Goal: Transaction & Acquisition: Complete application form

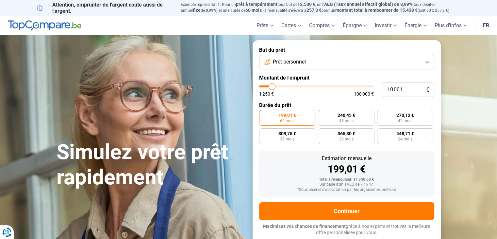
click at [430, 59] on button "Prêt personnel" at bounding box center [346, 62] width 175 height 14
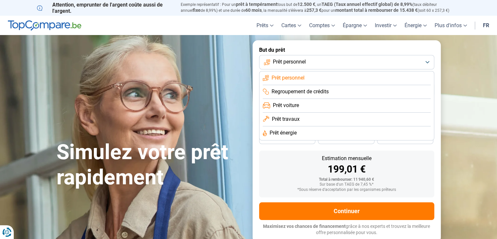
click at [430, 59] on button "Prêt personnel" at bounding box center [346, 62] width 175 height 14
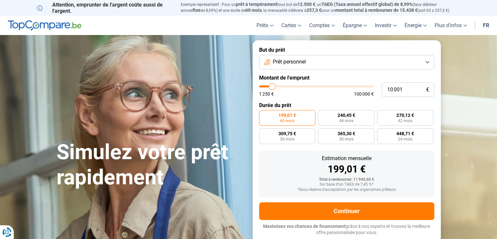
click at [480, 25] on link "fr" at bounding box center [486, 25] width 14 height 19
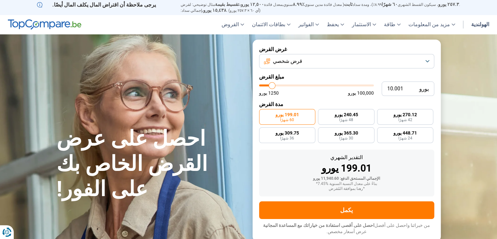
type input "16.500"
type input "16500"
click at [279, 86] on input "range" at bounding box center [316, 85] width 115 height 2
radio input "false"
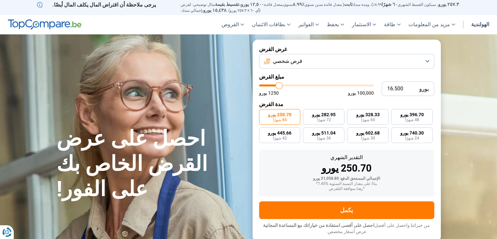
type input "8.250"
type input "8250"
click at [270, 86] on input "range" at bounding box center [316, 85] width 115 height 2
radio input "true"
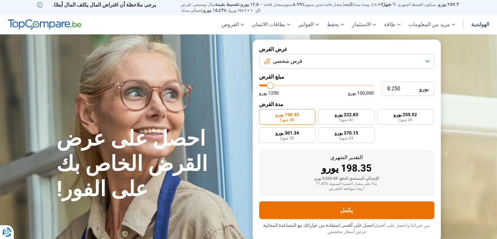
click at [342, 213] on font "يكمل" at bounding box center [346, 209] width 13 height 7
click at [268, 86] on input "range" at bounding box center [316, 85] width 115 height 2
click at [267, 86] on input "range" at bounding box center [316, 85] width 115 height 2
click at [311, 211] on button "يكمل" at bounding box center [346, 210] width 175 height 18
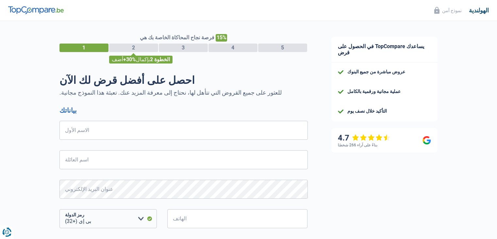
select select "32"
click at [172, 127] on input "الاسم الأول" at bounding box center [183, 130] width 248 height 19
type input "ALHALOUL"
click at [125, 162] on input "اسم العائلة" at bounding box center [183, 159] width 248 height 19
click at [119, 134] on input "ALHALOUL" at bounding box center [183, 130] width 248 height 19
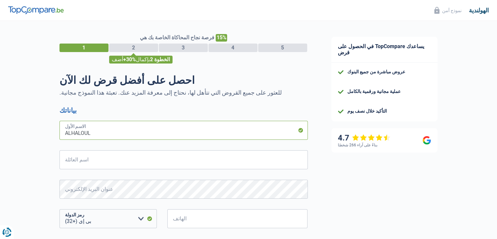
click at [119, 134] on input "ALHALOUL" at bounding box center [183, 130] width 248 height 19
select select "32"
click at [158, 132] on input "الاسم الأول" at bounding box center [183, 130] width 248 height 19
type input "ن"
type input "khaled"
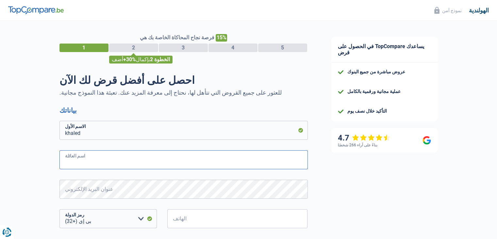
click at [244, 156] on input "اسم العائلة" at bounding box center [183, 159] width 248 height 19
type input "alhaloul"
click at [187, 220] on input "الهاتف" at bounding box center [237, 218] width 141 height 19
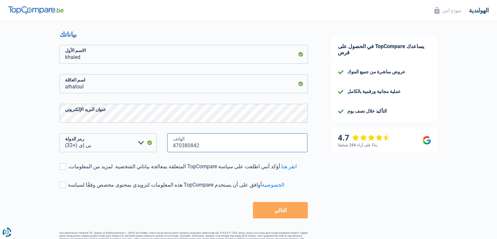
scroll to position [78, 0]
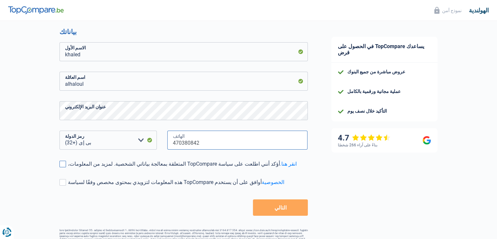
type input "470380842"
click at [88, 166] on font "أؤكد أنني اطلعت على سياسة TopCompare المتعلقة بمعالجة بياناتي الشخصية. لمزيد من…" at bounding box center [174, 164] width 212 height 6
click at [68, 168] on input "أؤكد أنني اطلعت على سياسة TopCompare المتعلقة بمعالجة بياناتي الشخصية. لمزيد من…" at bounding box center [68, 168] width 0 height 0
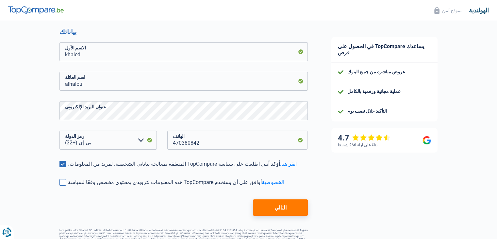
click at [108, 182] on font "أوافق على أن يستخدم TopCompare هذه المعلومات لتزويدي بمحتوى مخصص وفقًا لسياسة" at bounding box center [165, 182] width 194 height 6
click at [68, 186] on input "أوافق على أن يستخدم TopCompare هذه المعلومات لتزويدي بمحتوى مخصص وفقًا لسياسة ا…" at bounding box center [68, 186] width 0 height 0
click at [254, 209] on button "التالي" at bounding box center [280, 207] width 55 height 16
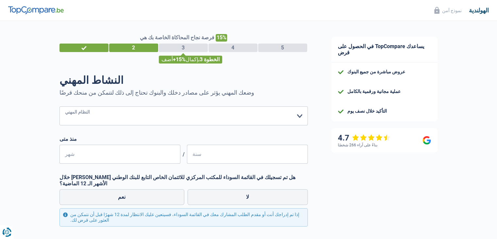
click at [301, 119] on select "عامل موظف (القطاع الخاص) موظف حكومي (القطاع العام) عاجز العاملون لحسابهم الخاص …" at bounding box center [183, 115] width 248 height 19
select select "cpasMargin"
click at [59, 106] on select "عامل موظف (القطاع الخاص) موظف حكومي (القطاع العام) عاجز العاملون لحسابهم الخاص …" at bounding box center [183, 115] width 248 height 19
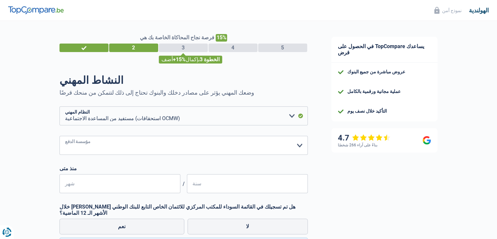
click at [298, 144] on select "الضمان الاجتماعي للخدمة العامة الفيدرالية آخر الرجاء إجراء الاختيار" at bounding box center [183, 145] width 248 height 19
select select "other"
click at [59, 155] on select "الضمان الاجتماعي للخدمة العامة الفيدرالية آخر الرجاء إجراء الاختيار" at bounding box center [183, 145] width 248 height 19
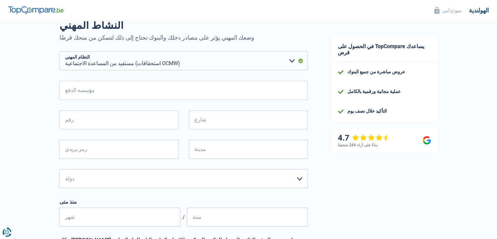
scroll to position [52, 0]
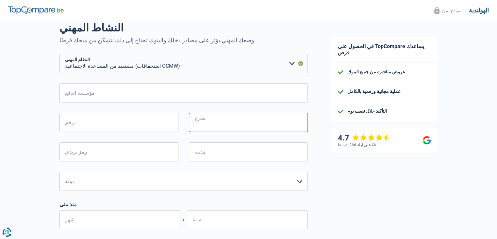
click at [202, 124] on input "شارع" at bounding box center [248, 122] width 119 height 19
click at [149, 118] on input "رقم" at bounding box center [118, 122] width 119 height 19
click at [162, 148] on input "رمز بريدي" at bounding box center [118, 151] width 119 height 19
click at [212, 149] on input "مدينة" at bounding box center [248, 151] width 119 height 19
click at [298, 184] on select "بلجيكا لوكسمبورغ الرجاء إجراء الاختيار" at bounding box center [183, 181] width 248 height 19
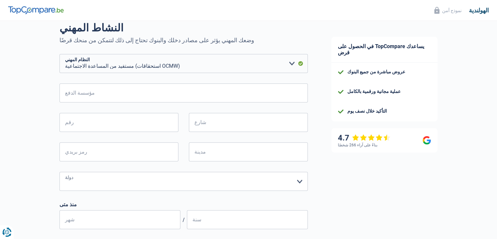
select select "BE"
click at [59, 172] on select "بلجيكا لوكسمبورغ الرجاء إجراء الاختيار" at bounding box center [183, 181] width 248 height 19
click at [123, 224] on input "شهر" at bounding box center [119, 219] width 121 height 19
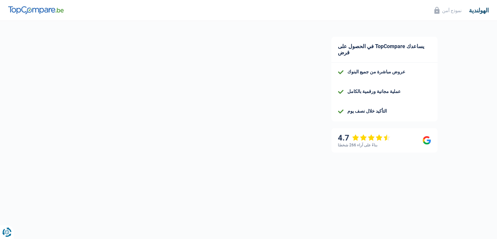
scroll to position [20, 0]
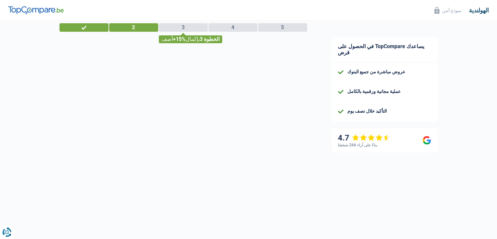
select select "32"
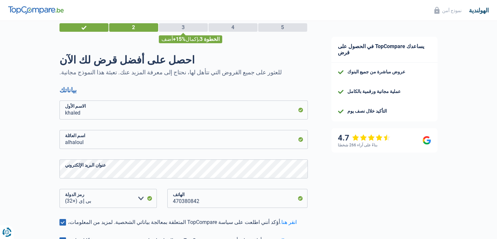
scroll to position [0, 0]
